Goal: Ask a question: Seek information or help from site administrators or community

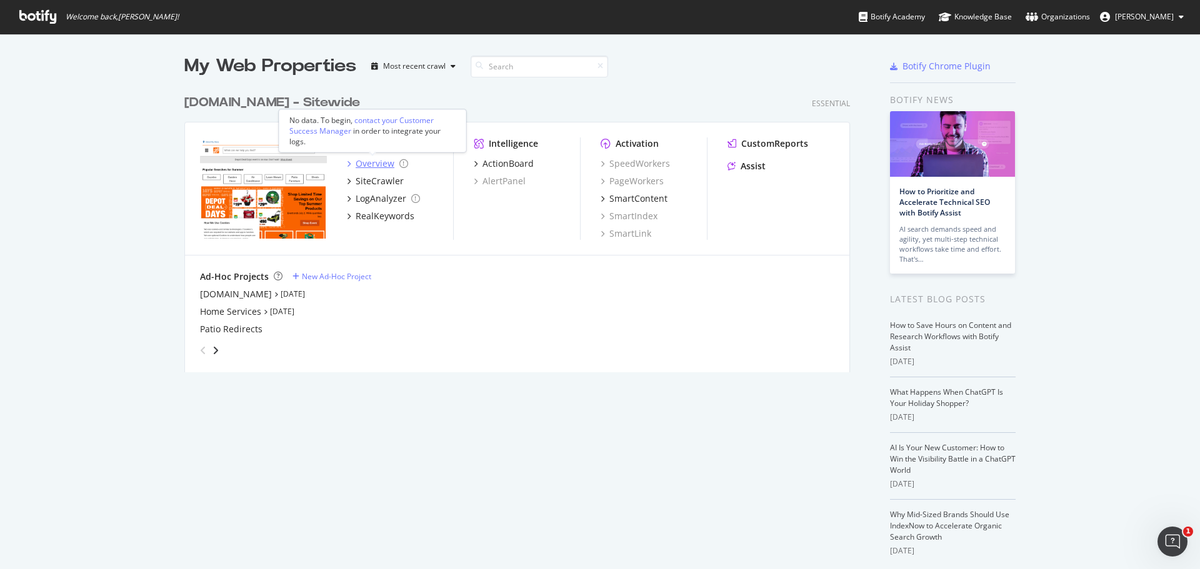
click at [372, 166] on div "Overview" at bounding box center [375, 164] width 39 height 13
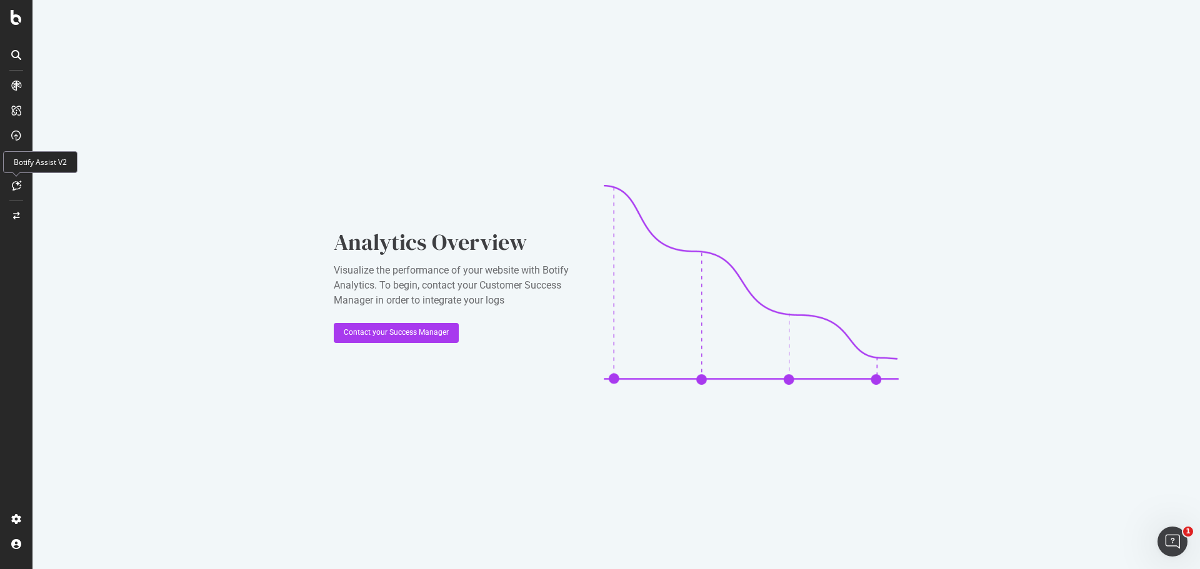
click at [13, 188] on icon at bounding box center [16, 186] width 9 height 10
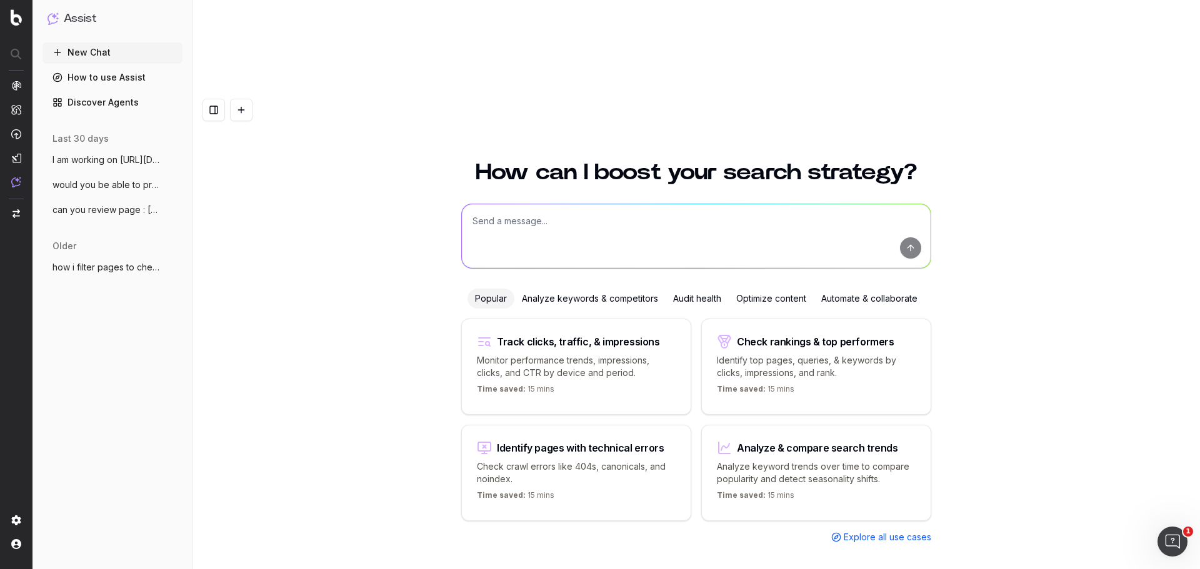
click at [579, 204] on textarea at bounding box center [696, 236] width 469 height 64
paste textarea "https://www.homedepot.ca/en/home/categories/bath/bathroom-fans.html"
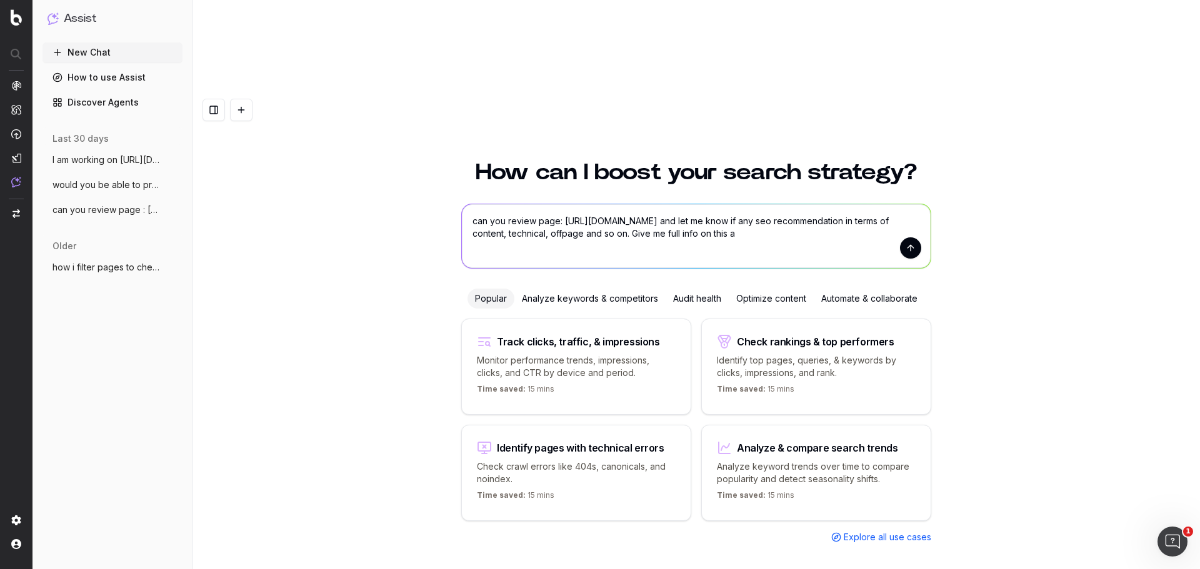
type textarea "can you review page: https://www.homedepot.ca/en/home/categories/bath/bathroom-…"
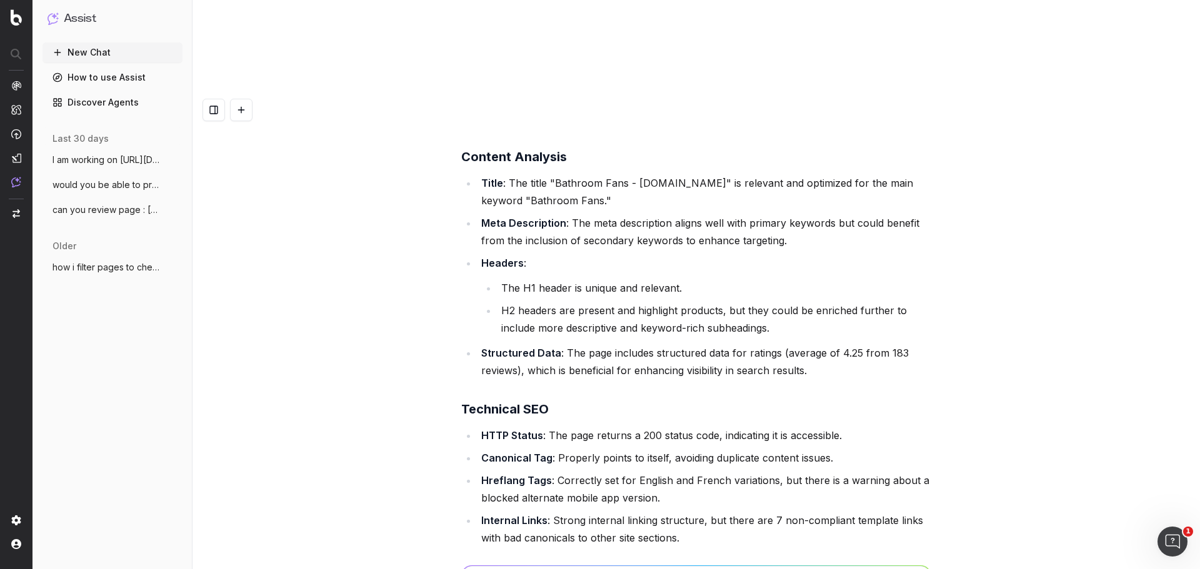
scroll to position [68, 0]
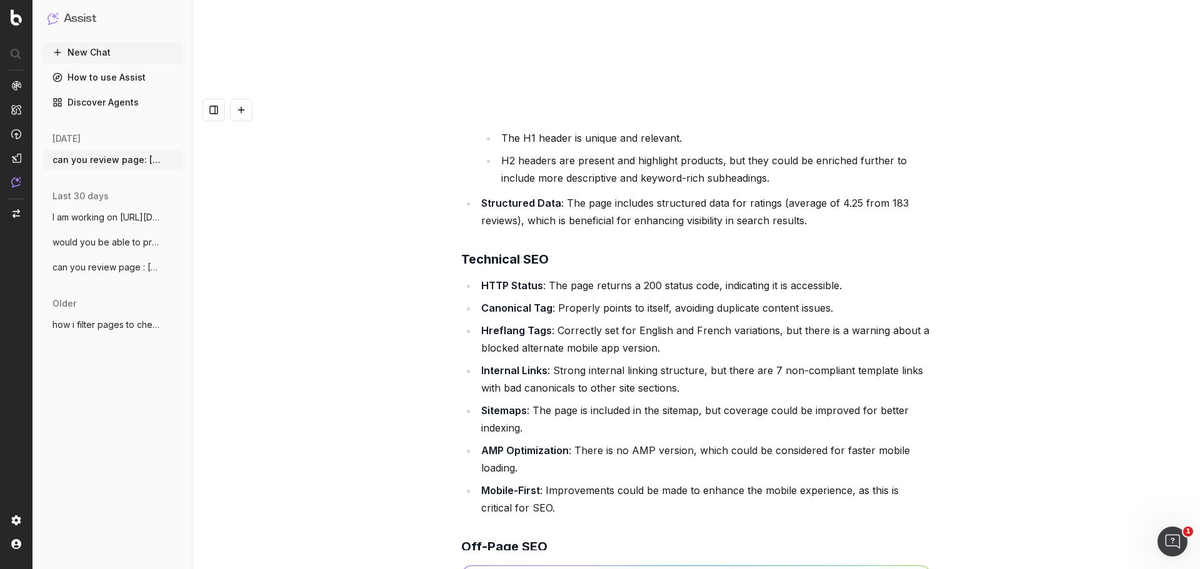
scroll to position [256, 0]
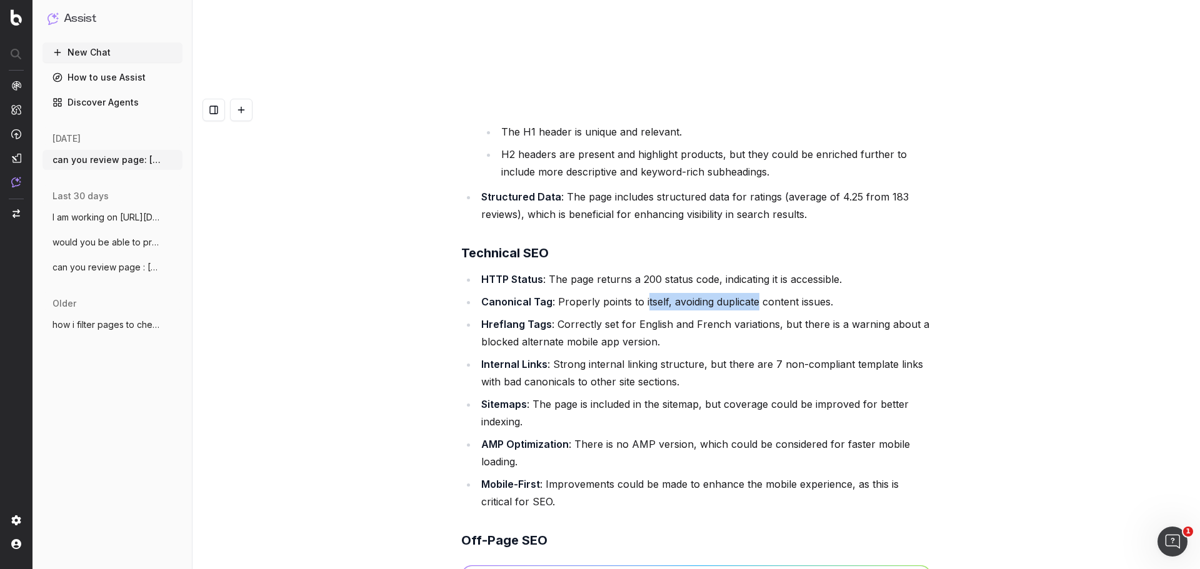
drag, startPoint x: 640, startPoint y: 229, endPoint x: 742, endPoint y: 239, distance: 102.4
click at [751, 293] on li "Canonical Tag : Properly points to itself, avoiding duplicate content issues." at bounding box center [705, 302] width 454 height 18
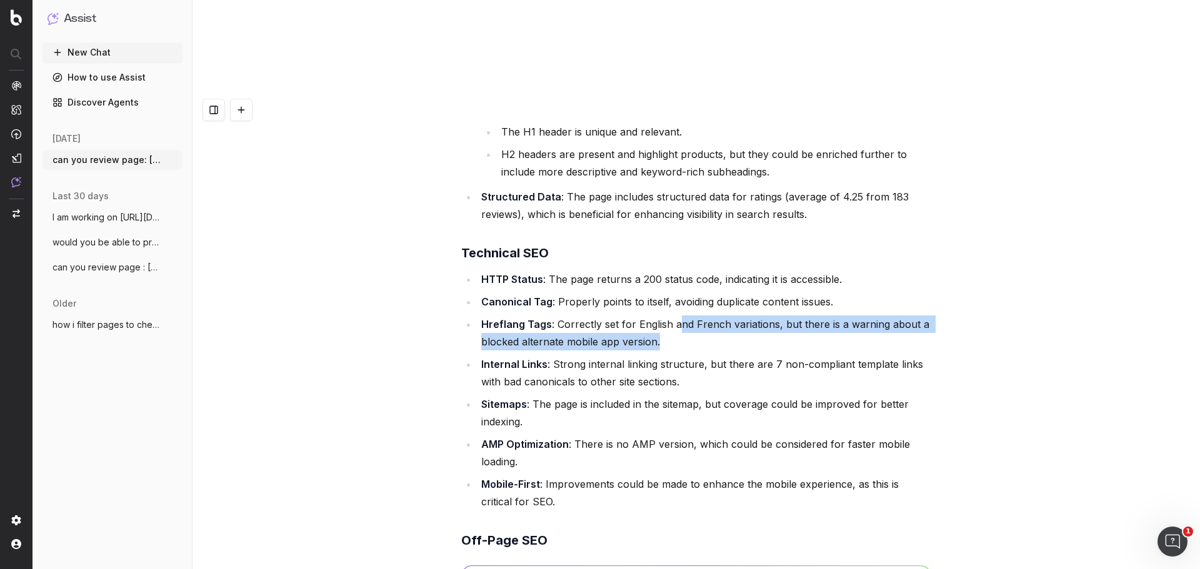
drag, startPoint x: 681, startPoint y: 246, endPoint x: 865, endPoint y: 259, distance: 184.2
click at [865, 316] on li "Hreflang Tags : Correctly set for English and French variations, but there is a…" at bounding box center [705, 333] width 454 height 35
click at [684, 316] on li "Hreflang Tags : Correctly set for English and French variations, but there is a…" at bounding box center [705, 333] width 454 height 35
drag, startPoint x: 679, startPoint y: 269, endPoint x: 584, endPoint y: 248, distance: 98.0
click at [584, 316] on li "Hreflang Tags : Correctly set for English and French variations, but there is a…" at bounding box center [705, 333] width 454 height 35
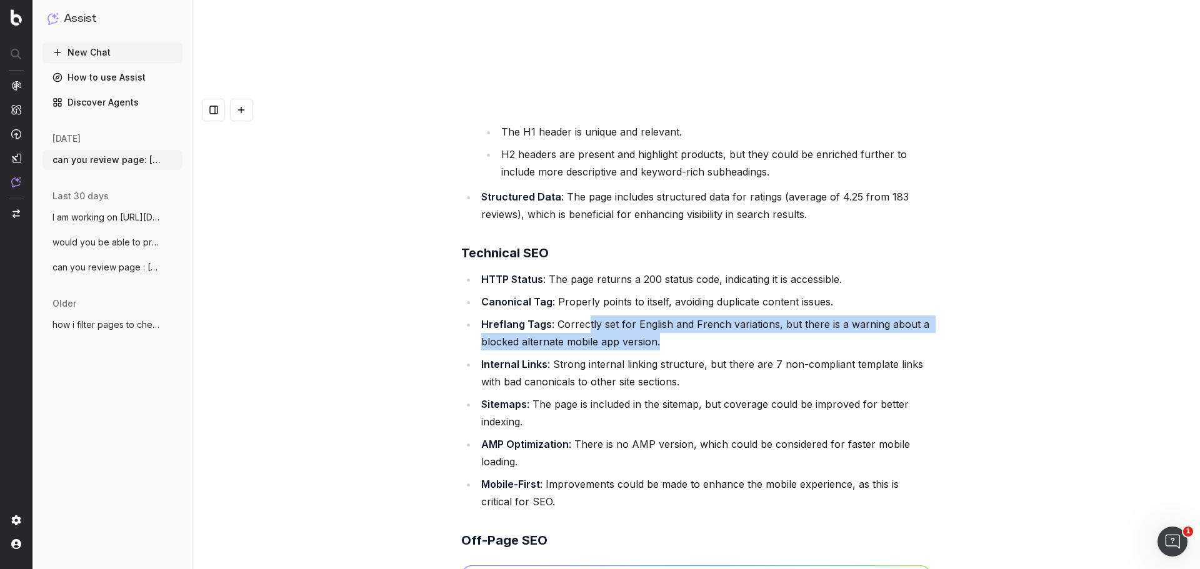
click at [584, 316] on li "Hreflang Tags : Correctly set for English and French variations, but there is a…" at bounding box center [705, 333] width 454 height 35
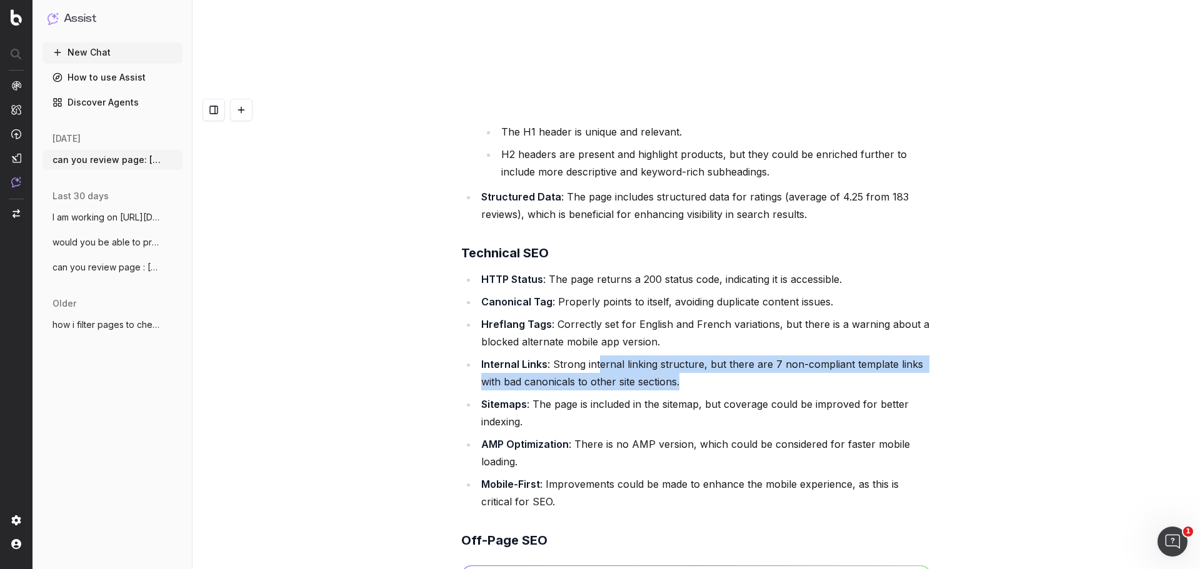
drag, startPoint x: 593, startPoint y: 291, endPoint x: 899, endPoint y: 301, distance: 305.8
click at [899, 356] on li "Internal Links : Strong internal linking structure, but there are 7 non-complia…" at bounding box center [705, 373] width 454 height 35
click at [753, 356] on li "Internal Links : Strong internal linking structure, but there are 7 non-complia…" at bounding box center [705, 373] width 454 height 35
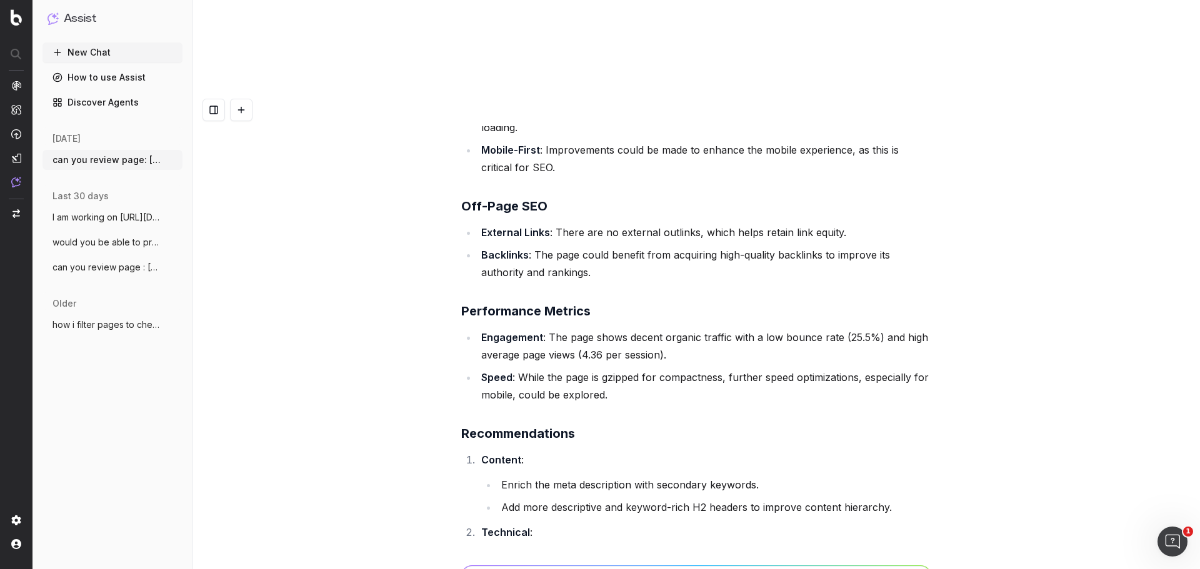
scroll to position [631, 0]
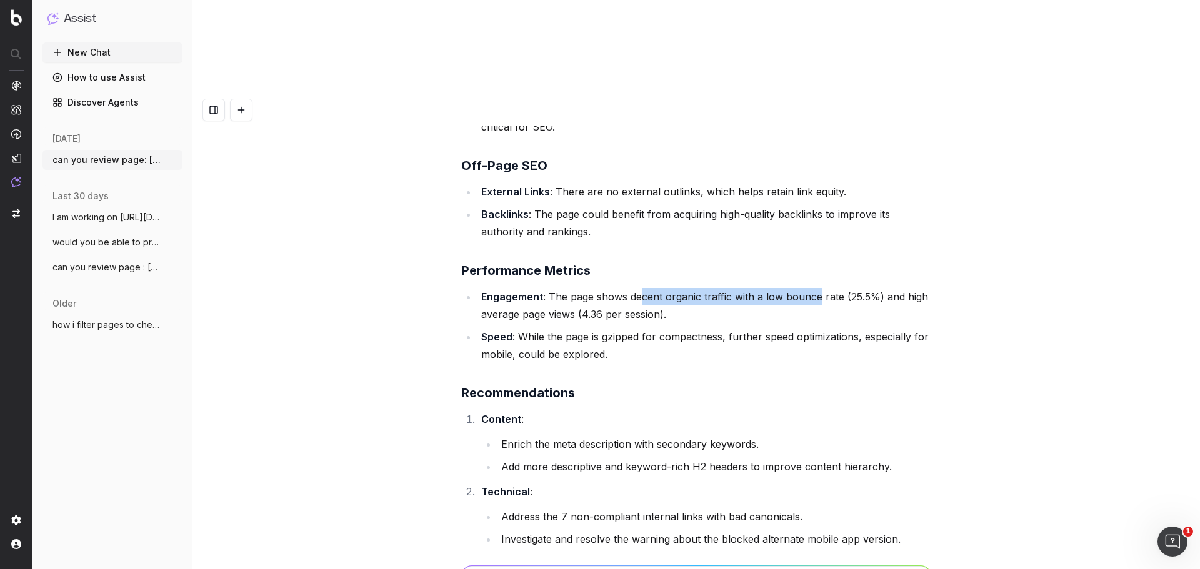
drag, startPoint x: 638, startPoint y: 224, endPoint x: 814, endPoint y: 229, distance: 176.3
click at [814, 288] on li "Engagement : The page shows decent organic traffic with a low bounce rate (25.5…" at bounding box center [705, 305] width 454 height 35
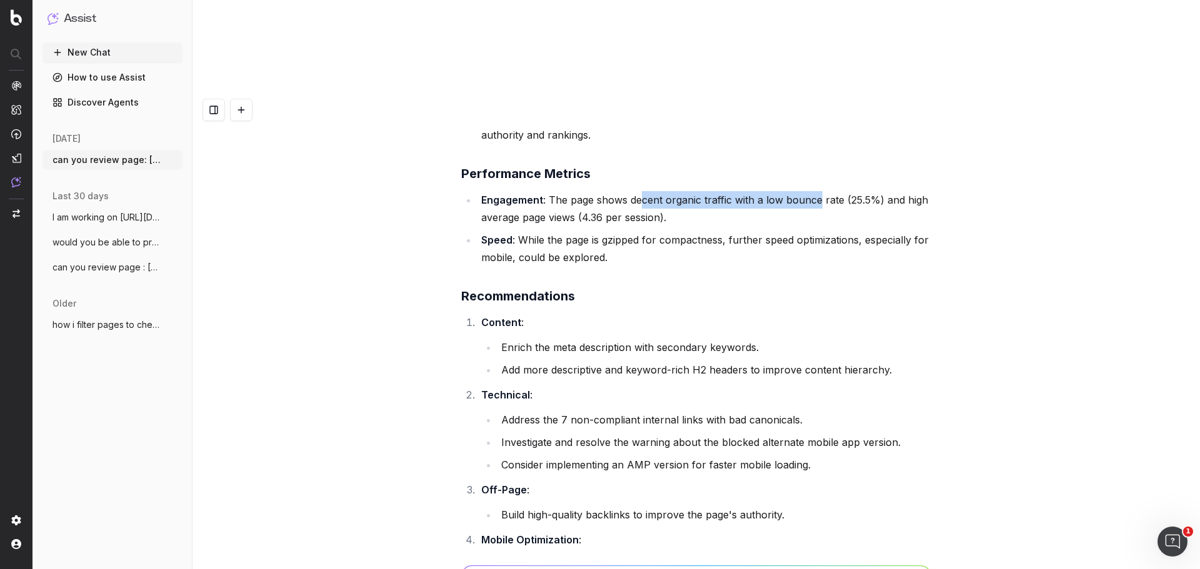
scroll to position [818, 0]
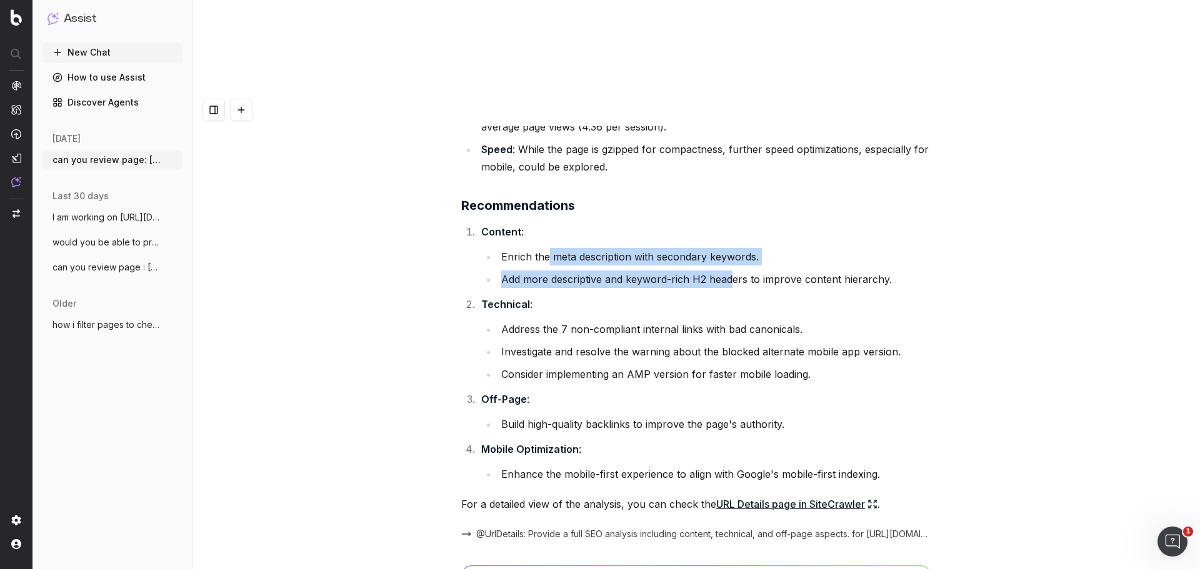
drag, startPoint x: 544, startPoint y: 175, endPoint x: 727, endPoint y: 202, distance: 184.5
click at [727, 248] on ul "Enrich the meta description with secondary keywords. Add more descriptive and k…" at bounding box center [706, 268] width 450 height 40
click at [721, 271] on li "Add more descriptive and keyword-rich H2 headers to improve content hierarchy." at bounding box center [715, 280] width 434 height 18
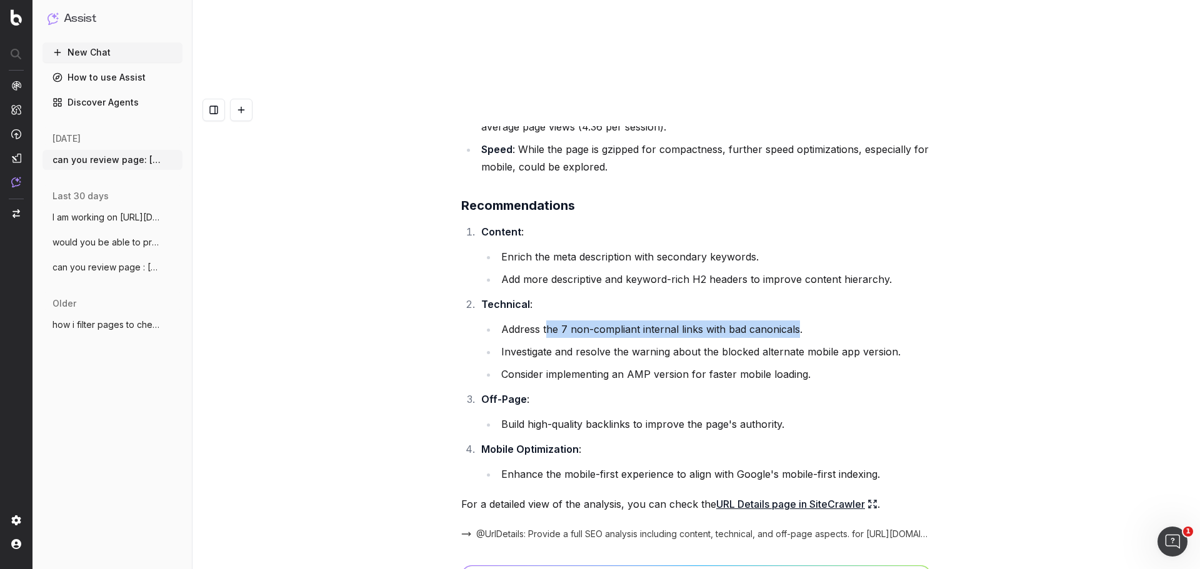
drag, startPoint x: 541, startPoint y: 255, endPoint x: 793, endPoint y: 254, distance: 251.3
click at [793, 321] on li "Address the 7 non-compliant internal links with bad canonicals." at bounding box center [715, 330] width 434 height 18
click at [785, 343] on li "Investigate and resolve the warning about the blocked alternate mobile app vers…" at bounding box center [715, 352] width 434 height 18
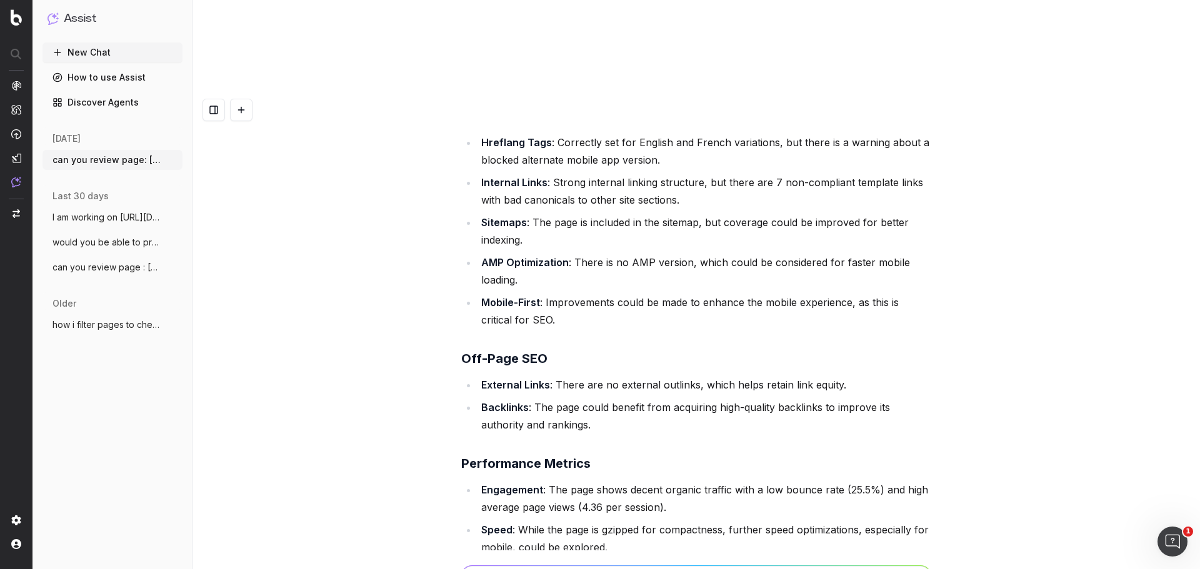
scroll to position [0, 0]
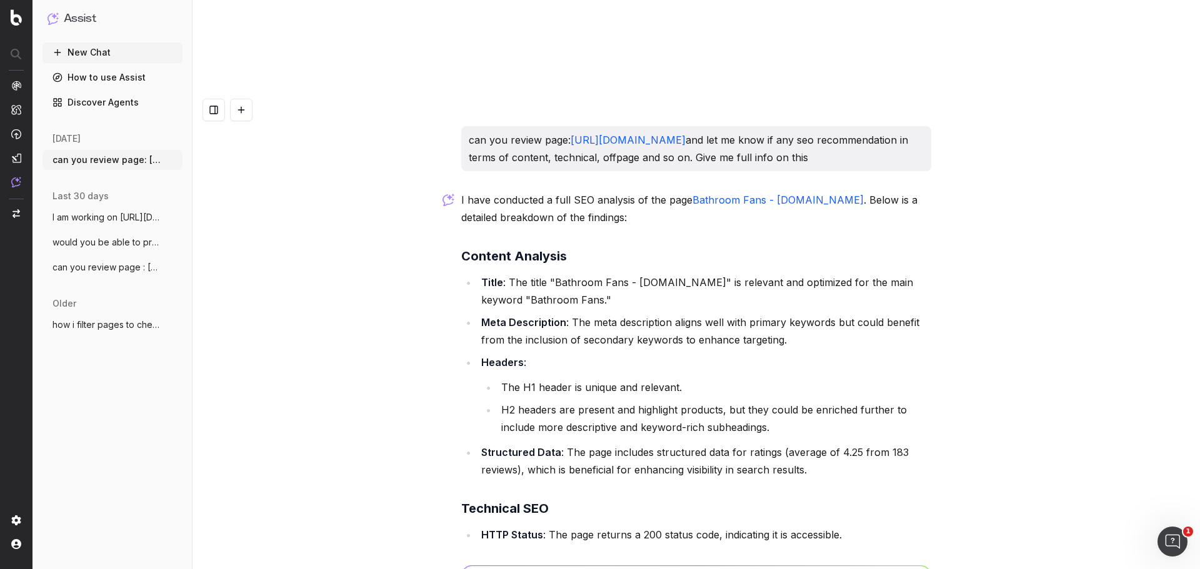
click at [923, 314] on li "Meta Description : The meta description aligns well with primary keywords but c…" at bounding box center [705, 331] width 454 height 35
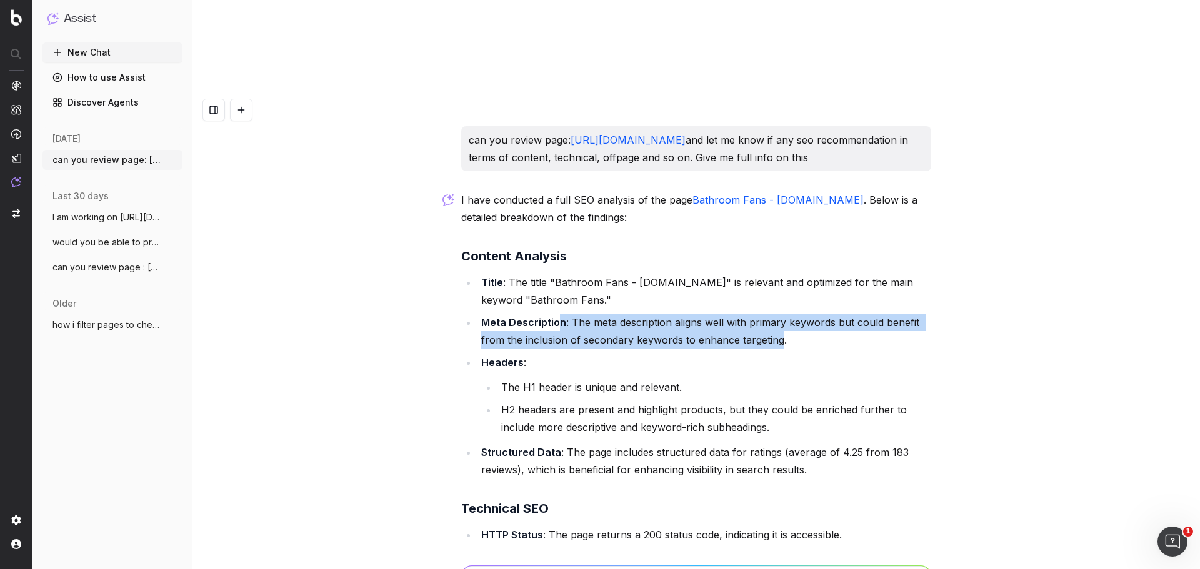
drag, startPoint x: 564, startPoint y: 247, endPoint x: 775, endPoint y: 268, distance: 212.3
click at [775, 314] on li "Meta Description : The meta description aligns well with primary keywords but c…" at bounding box center [705, 331] width 454 height 35
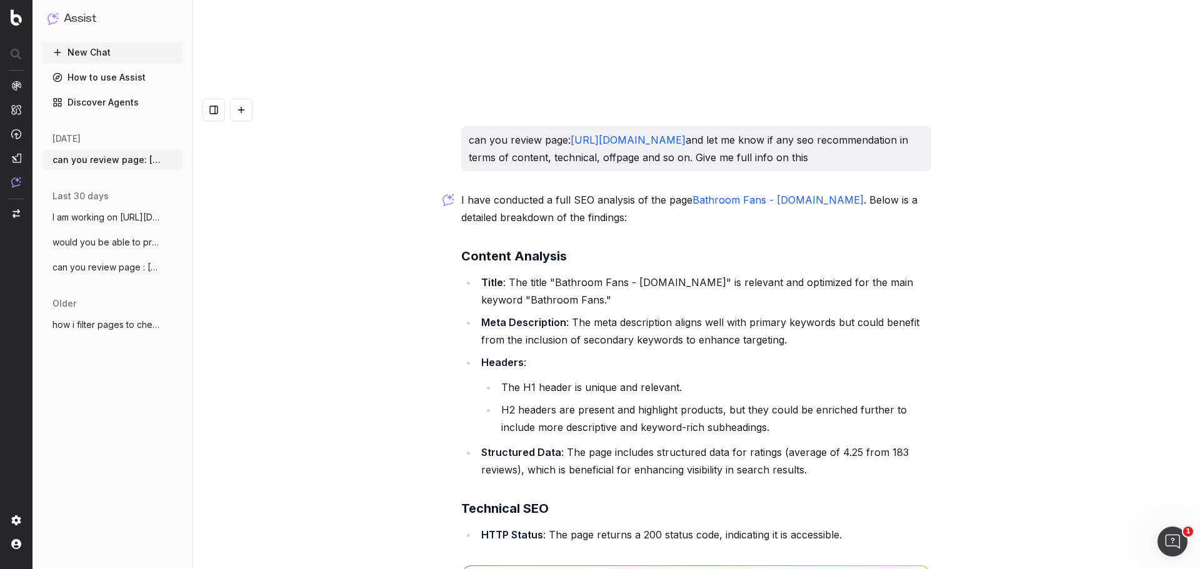
click at [794, 314] on li "Meta Description : The meta description aligns well with primary keywords but c…" at bounding box center [705, 331] width 454 height 35
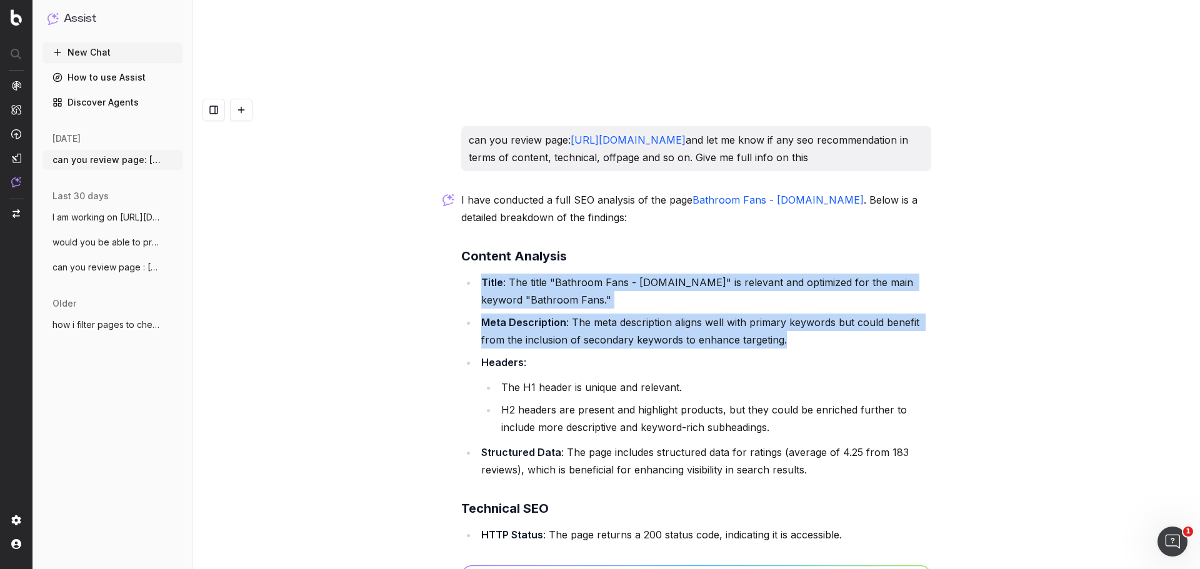
drag, startPoint x: 784, startPoint y: 264, endPoint x: 475, endPoint y: 204, distance: 315.1
click at [475, 274] on ul "Title : The title "Bathroom Fans - Homedepot.ca" is relevant and optimized for …" at bounding box center [696, 376] width 470 height 205
click at [478, 274] on li "Title : The title "Bathroom Fans - Homedepot.ca" is relevant and optimized for …" at bounding box center [705, 291] width 454 height 35
drag, startPoint x: 474, startPoint y: 203, endPoint x: 778, endPoint y: 270, distance: 311.2
click at [778, 274] on ul "Title : The title "Bathroom Fans - Homedepot.ca" is relevant and optimized for …" at bounding box center [696, 376] width 470 height 205
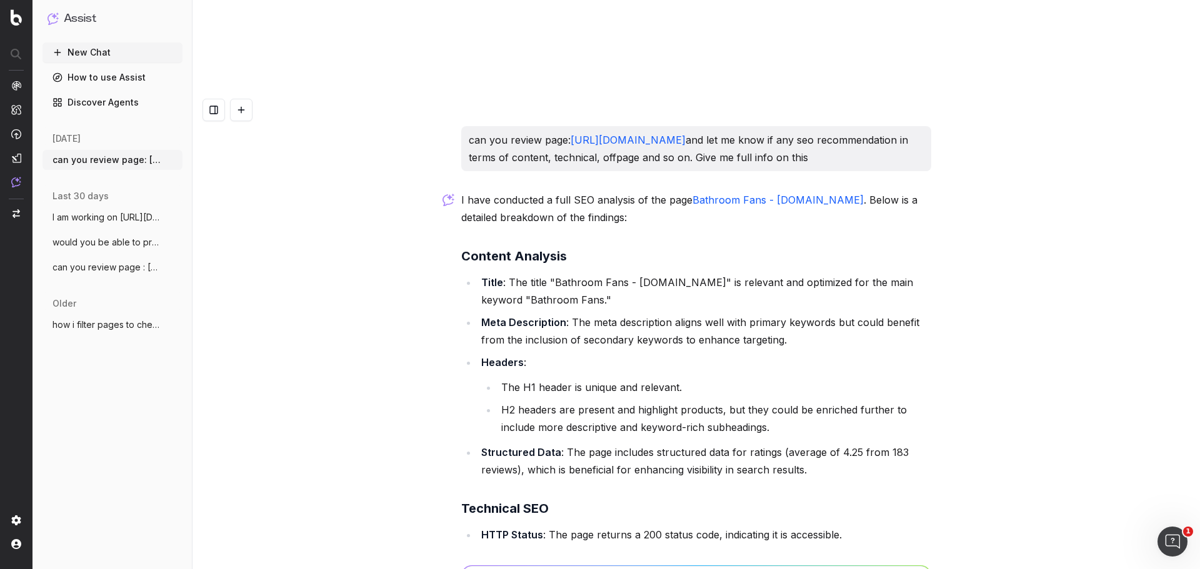
click at [792, 354] on li "Headers : The H1 header is unique and relevant. H2 headers are present and high…" at bounding box center [705, 395] width 454 height 83
